Goal: Information Seeking & Learning: Learn about a topic

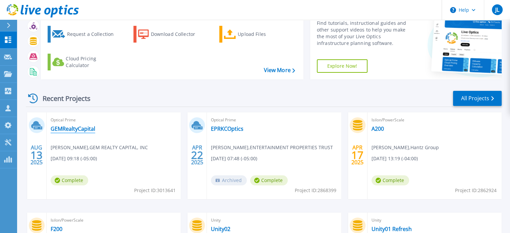
scroll to position [34, 0]
click at [74, 132] on link "GEMRealtyCapital" at bounding box center [73, 128] width 45 height 7
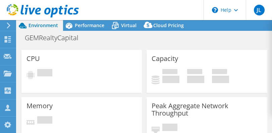
select select "USD"
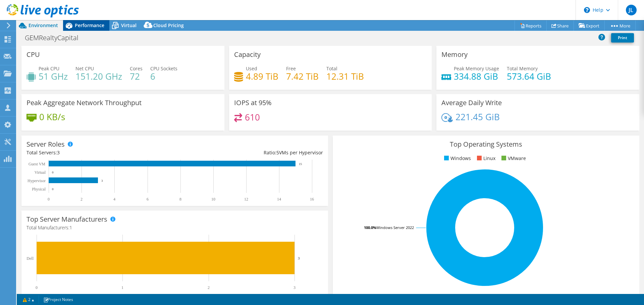
click at [89, 25] on span "Performance" at bounding box center [90, 25] width 30 height 6
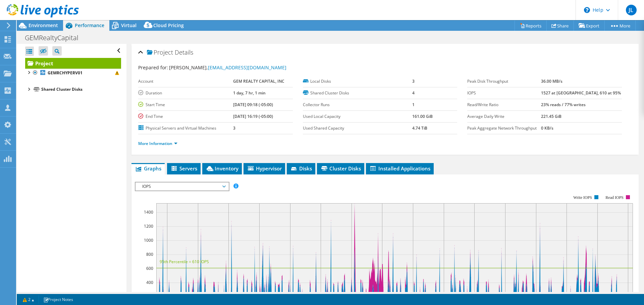
drag, startPoint x: 555, startPoint y: 93, endPoint x: 566, endPoint y: 94, distance: 11.1
click at [515, 94] on tr "IOPS 1527 at Peak, 610 at 95%" at bounding box center [544, 93] width 155 height 12
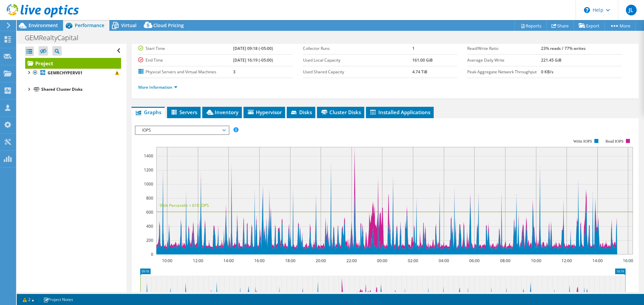
scroll to position [67, 0]
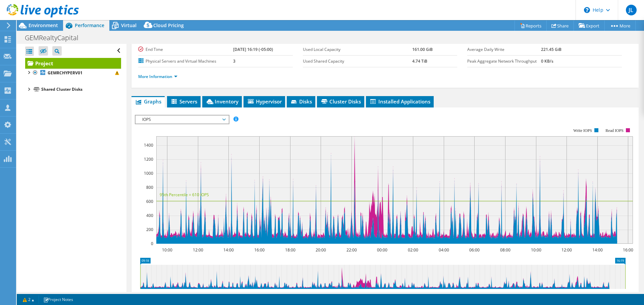
click at [208, 116] on span "IOPS" at bounding box center [182, 120] width 86 height 8
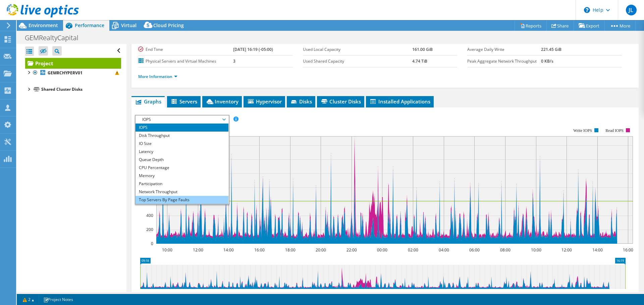
scroll to position [24, 0]
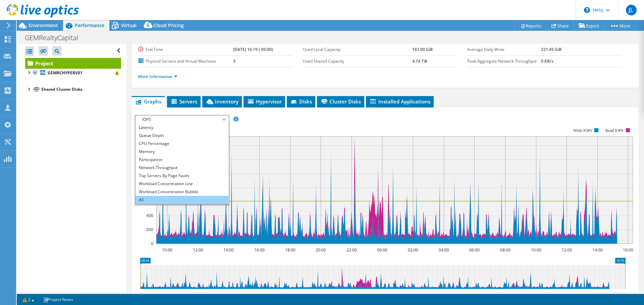
click at [176, 198] on li "All" at bounding box center [181, 200] width 93 height 8
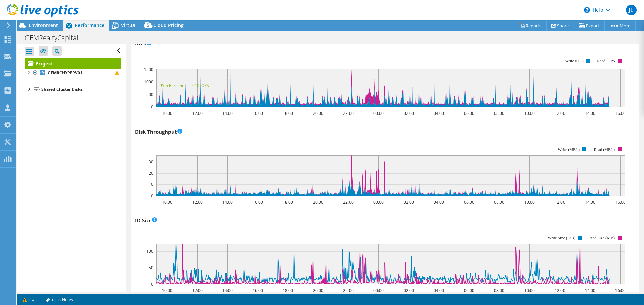
scroll to position [0, 0]
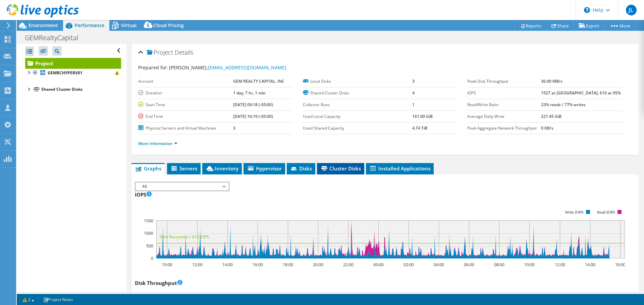
click at [327, 168] on icon at bounding box center [324, 168] width 6 height 4
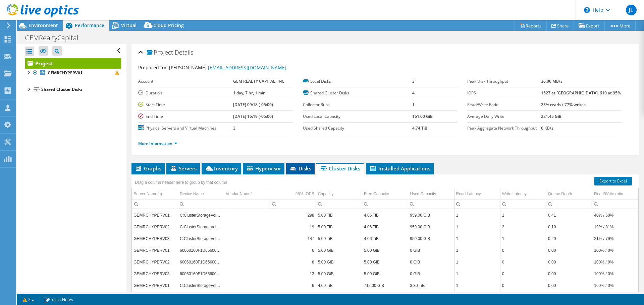
click at [287, 169] on li "Disks" at bounding box center [300, 168] width 28 height 11
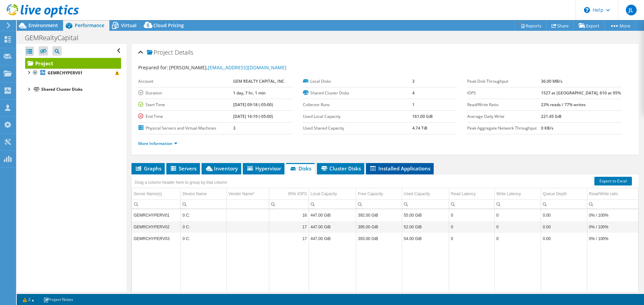
click at [400, 167] on span "Installed Applications" at bounding box center [399, 168] width 61 height 7
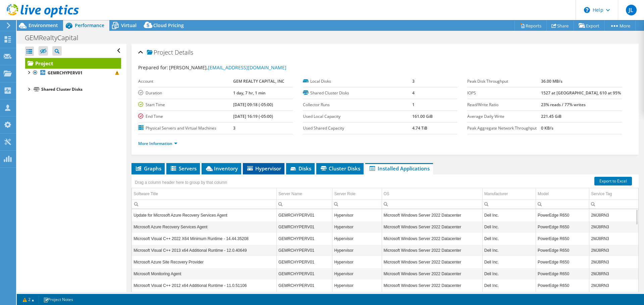
click at [262, 172] on span "Hypervisor" at bounding box center [263, 168] width 35 height 7
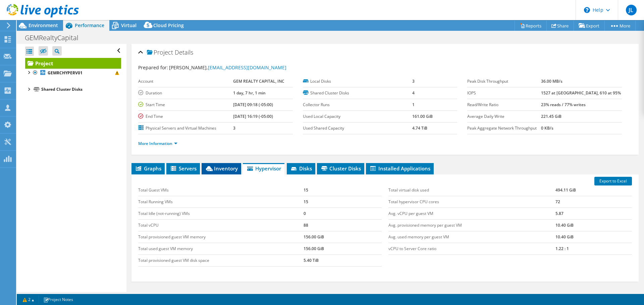
click at [215, 172] on li "Inventory" at bounding box center [222, 168] width 40 height 11
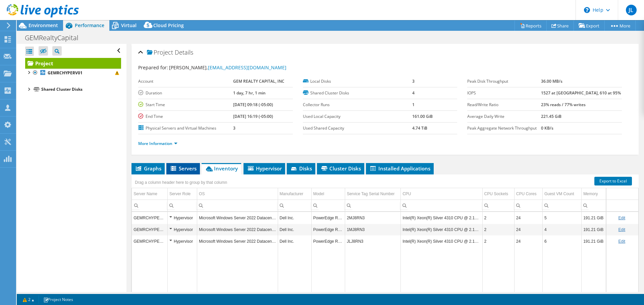
click at [183, 172] on li "Servers" at bounding box center [183, 168] width 34 height 11
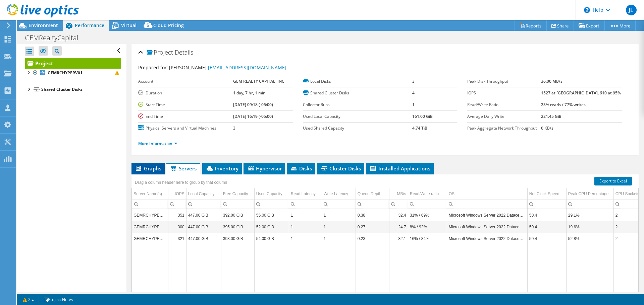
click at [149, 172] on li "Graphs" at bounding box center [147, 168] width 33 height 11
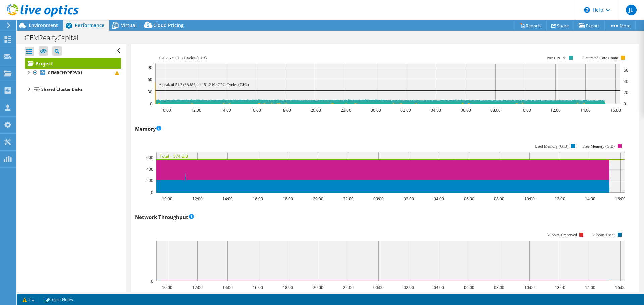
scroll to position [604, 0]
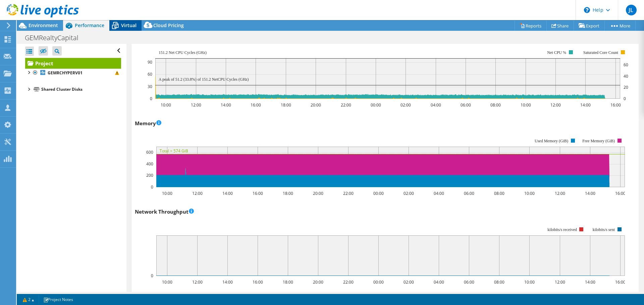
click at [127, 26] on span "Virtual" at bounding box center [128, 25] width 15 height 6
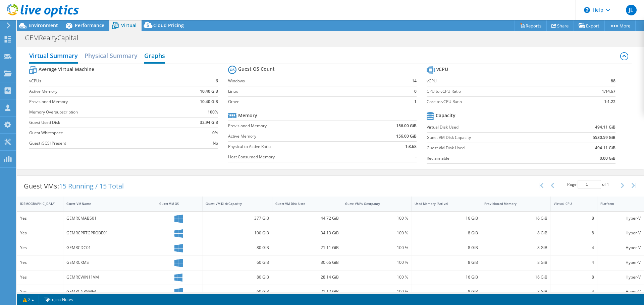
click at [164, 57] on h2 "Graphs" at bounding box center [154, 56] width 21 height 15
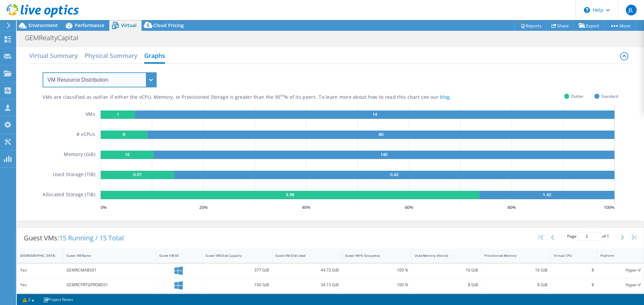
click at [155, 77] on select "VM Resource Distribution Provisioning Contrast Over Provisioning" at bounding box center [100, 79] width 114 height 15
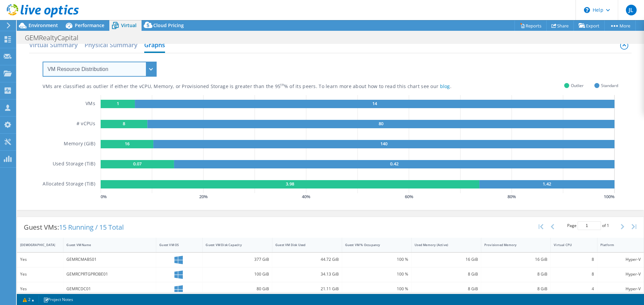
scroll to position [0, 0]
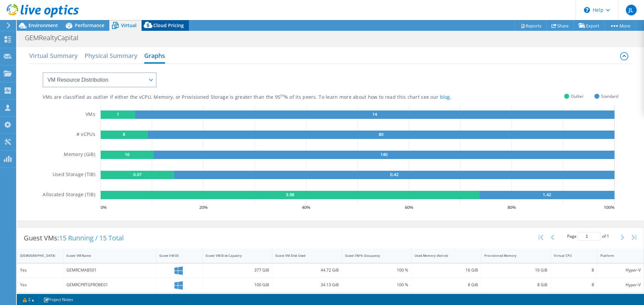
click at [164, 26] on span "Cloud Pricing" at bounding box center [168, 25] width 31 height 6
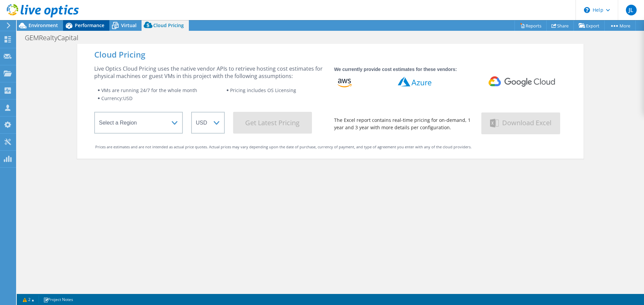
click at [72, 25] on icon at bounding box center [69, 26] width 12 height 12
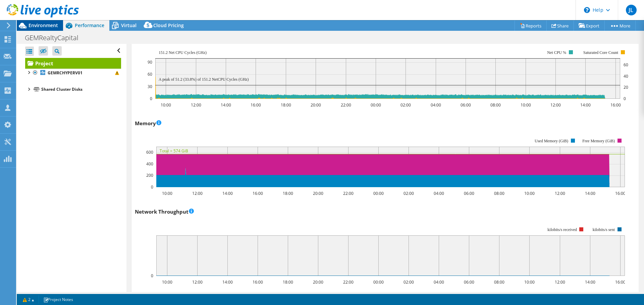
click at [43, 24] on span "Environment" at bounding box center [43, 25] width 30 height 6
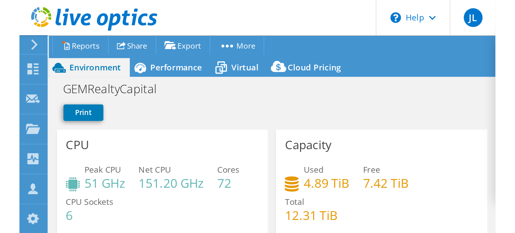
scroll to position [24, 0]
